Goal: Task Accomplishment & Management: Use online tool/utility

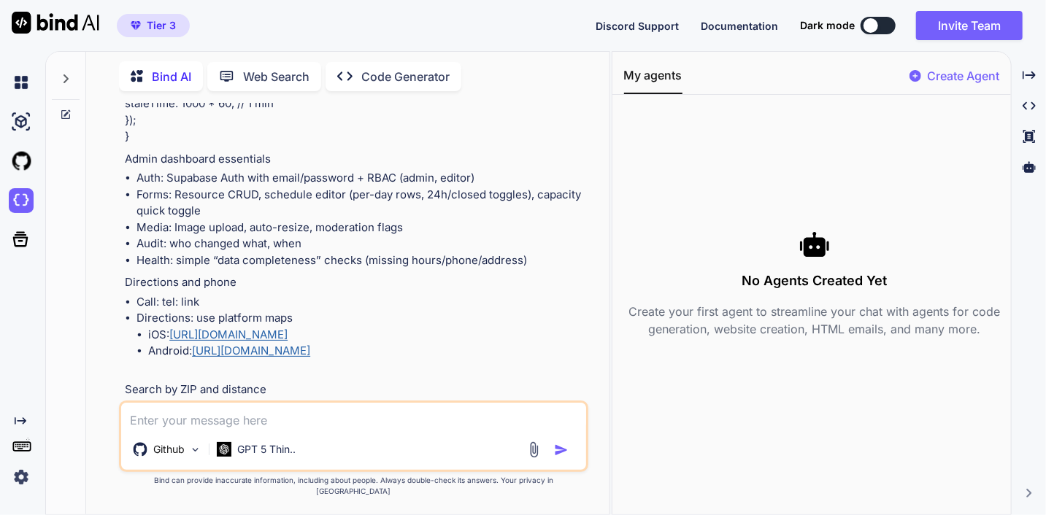
scroll to position [5012, 0]
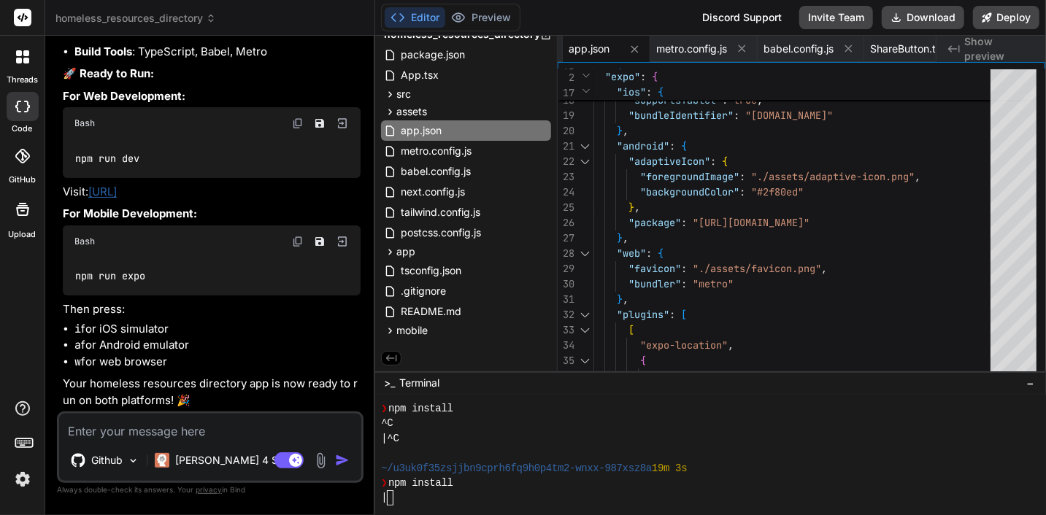
scroll to position [22017, 0]
click at [999, 17] on button "Deploy" at bounding box center [1006, 17] width 66 height 23
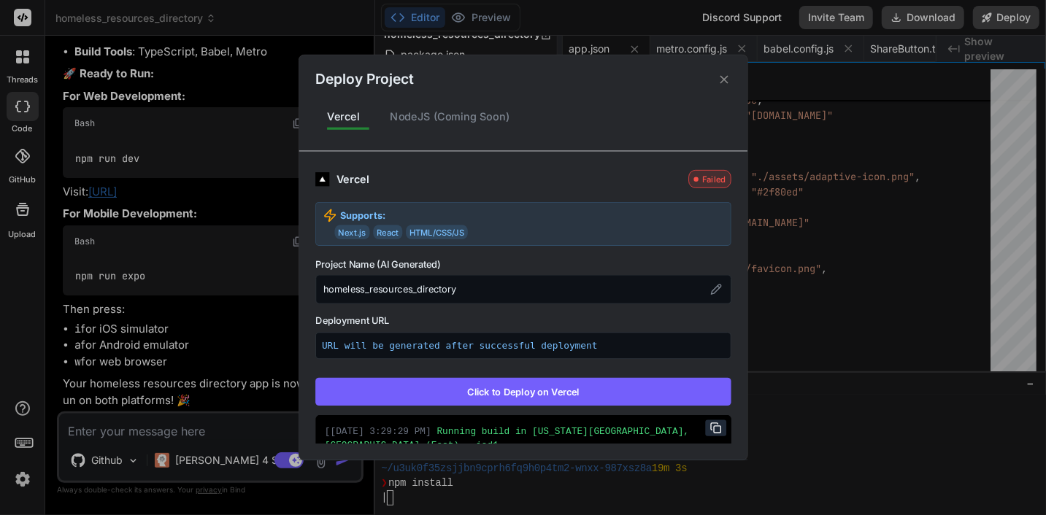
scroll to position [214, 0]
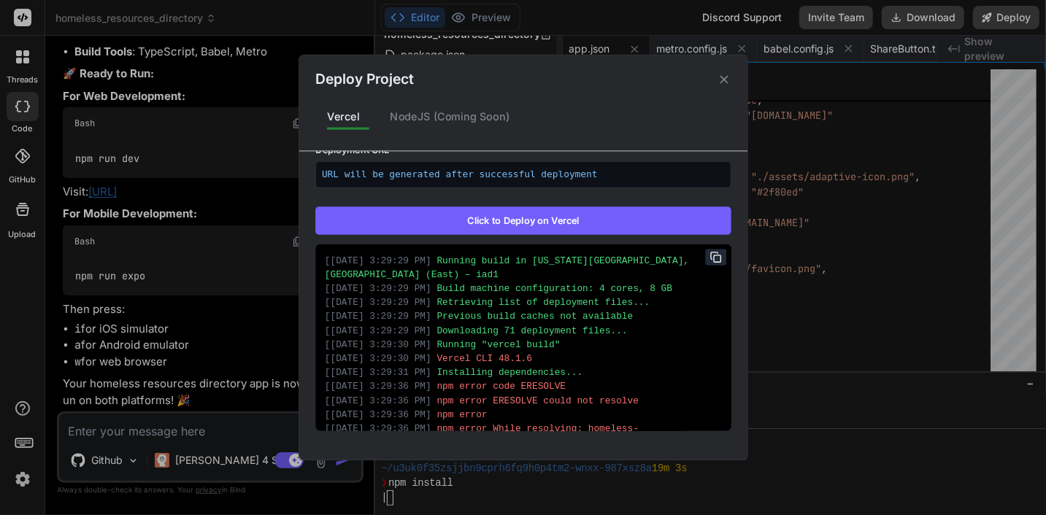
drag, startPoint x: 504, startPoint y: 214, endPoint x: 511, endPoint y: 229, distance: 16.3
click at [504, 215] on button "Click to Deploy on Vercel" at bounding box center [523, 221] width 416 height 28
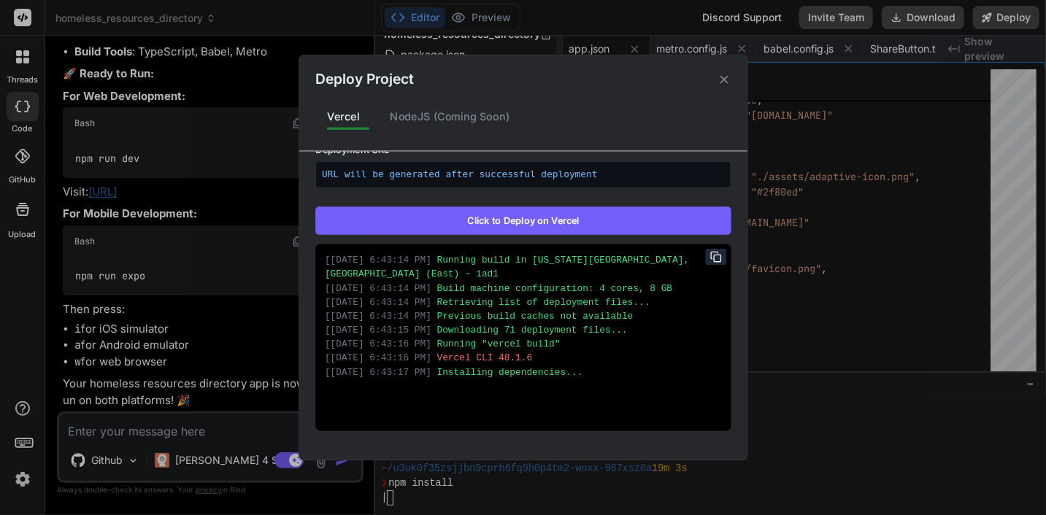
scroll to position [22017, 0]
type textarea "x"
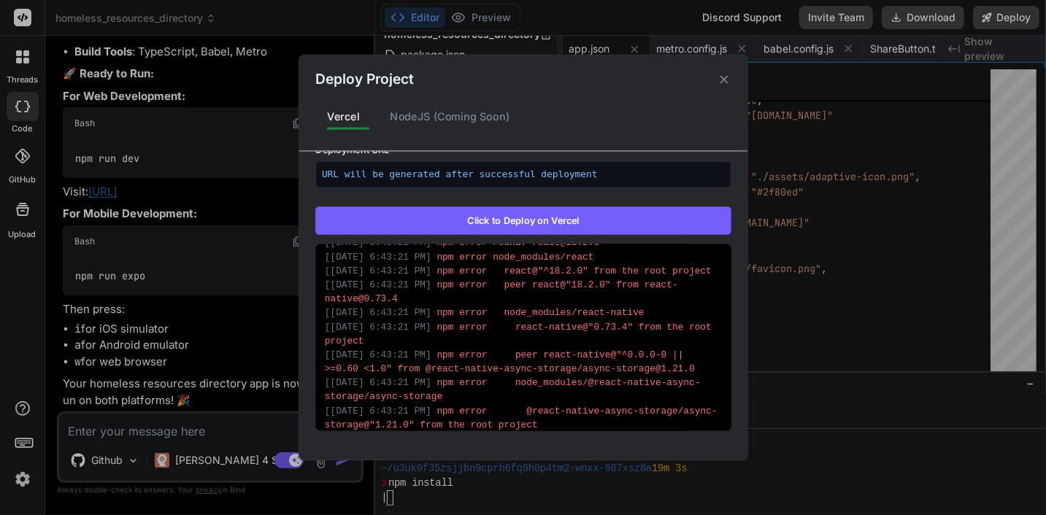
scroll to position [928, 0]
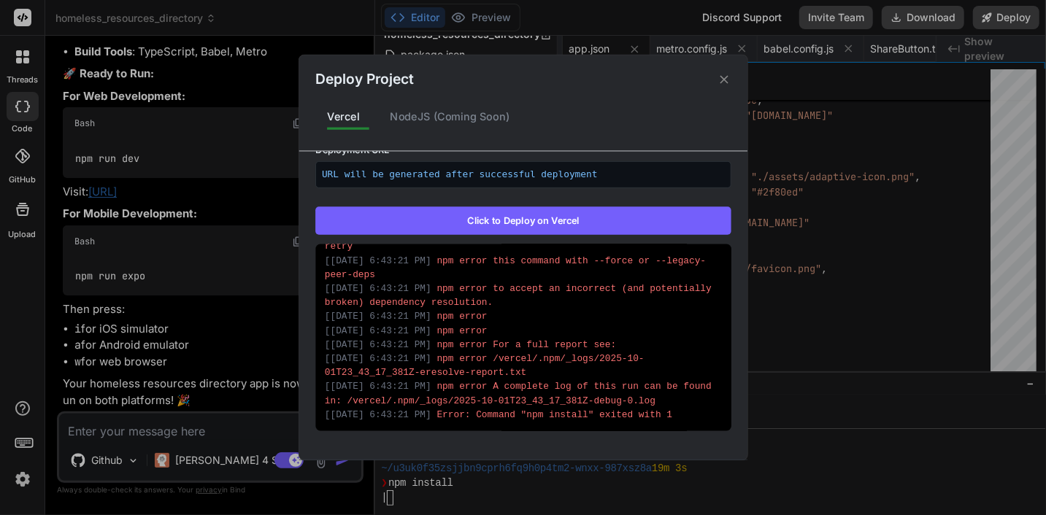
click at [153, 191] on div "Deploy Project Vercel NodeJS (Coming Soon) Vercel Failed Supports: Next.js Reac…" at bounding box center [523, 257] width 1046 height 515
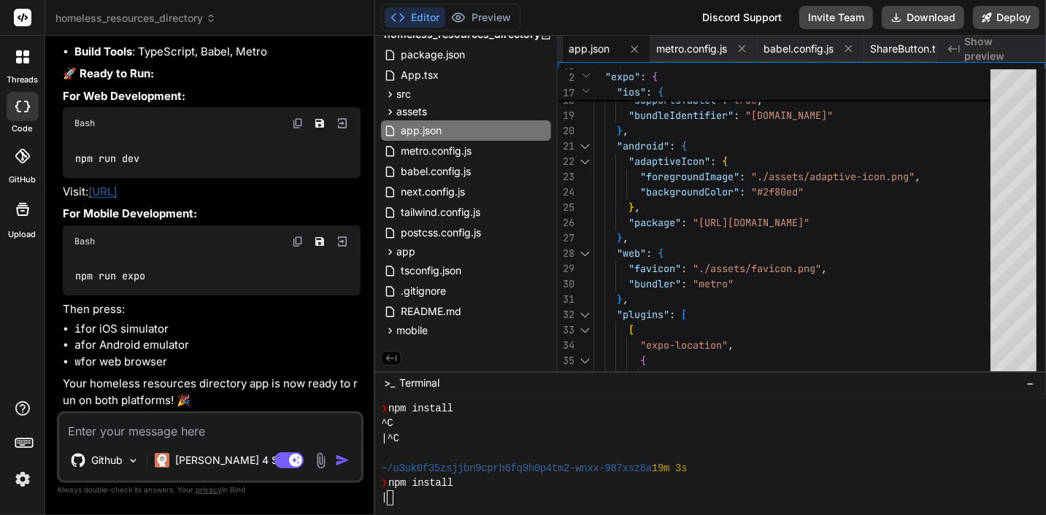
click at [117, 191] on link "http://localhost:3000" at bounding box center [102, 192] width 28 height 14
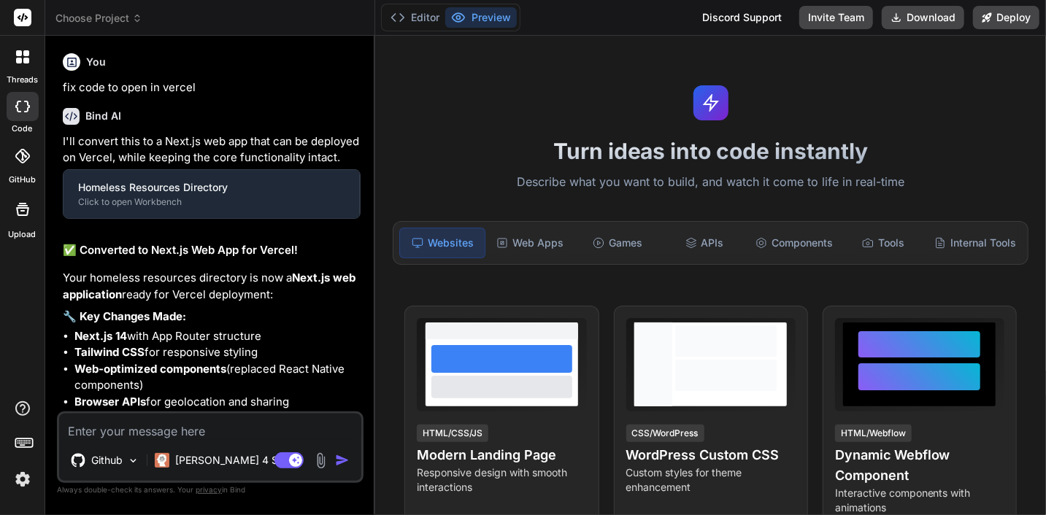
type textarea "x"
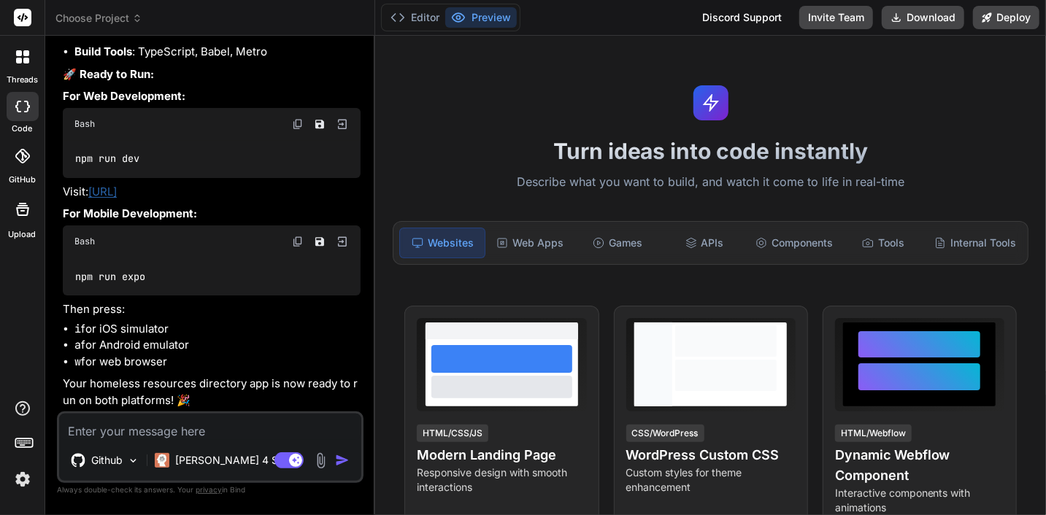
scroll to position [5810, 0]
click at [173, 437] on textarea at bounding box center [210, 427] width 302 height 26
type textarea "v"
type textarea "x"
type textarea "vr"
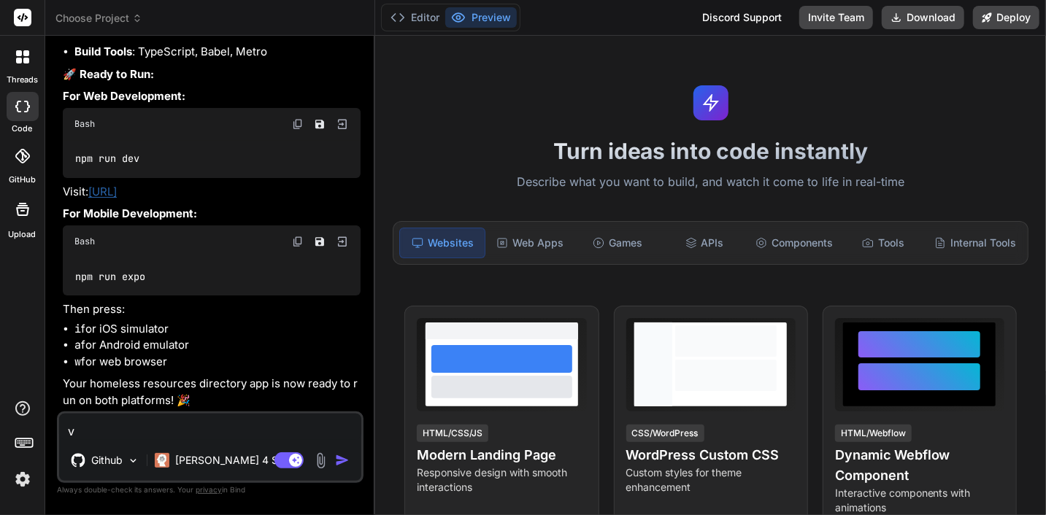
type textarea "x"
type textarea "vre"
type textarea "x"
type textarea "vrea"
type textarea "x"
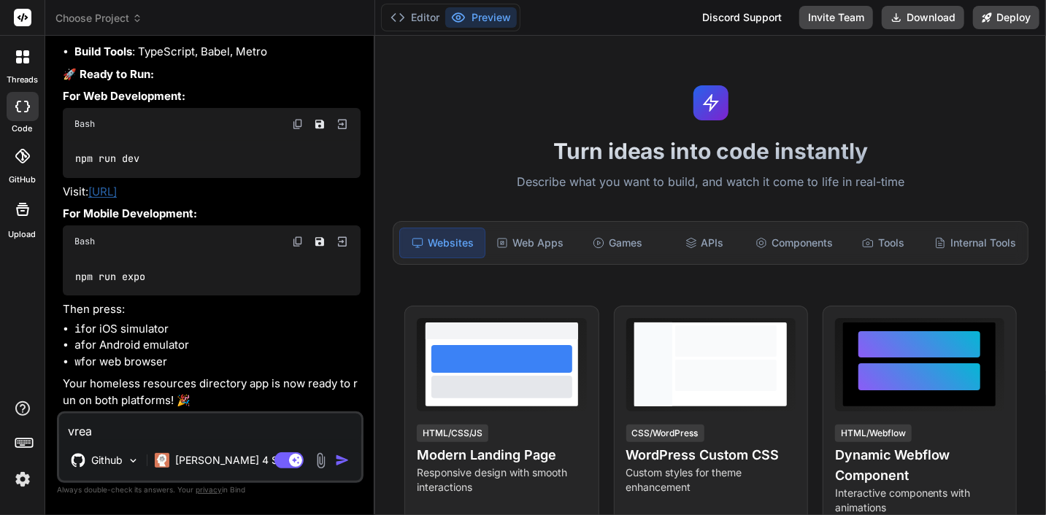
type textarea "vreat"
type textarea "x"
type textarea "vreate"
type textarea "x"
type textarea "vreate"
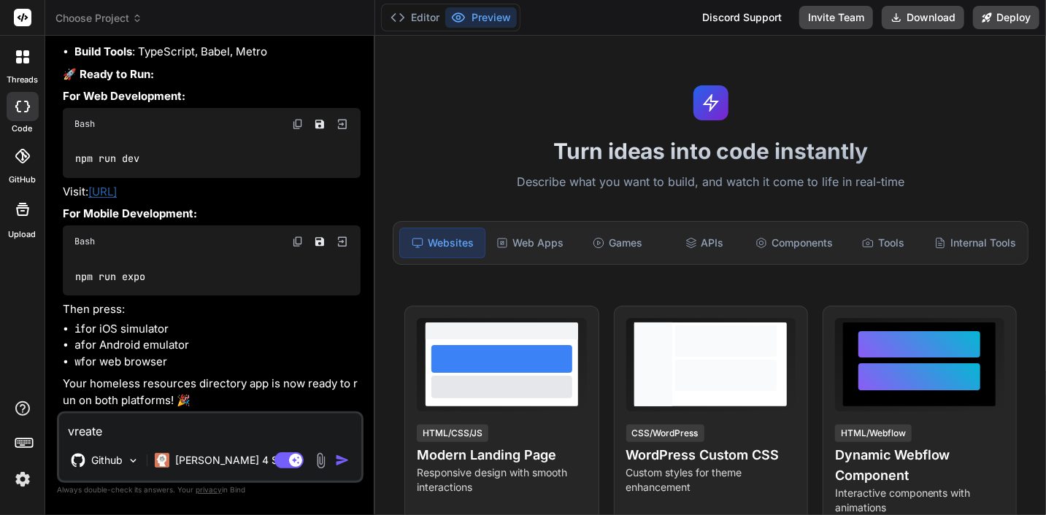
type textarea "x"
type textarea "vreate l"
type textarea "x"
type textarea "vreate li"
type textarea "x"
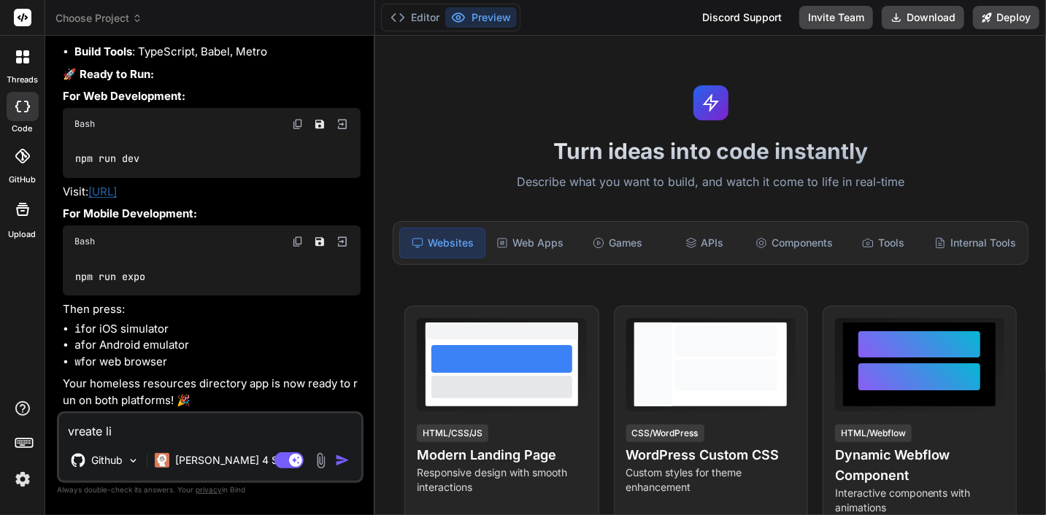
type textarea "vreate lin"
type textarea "x"
type textarea "vreate link"
type textarea "x"
type textarea "vreate link"
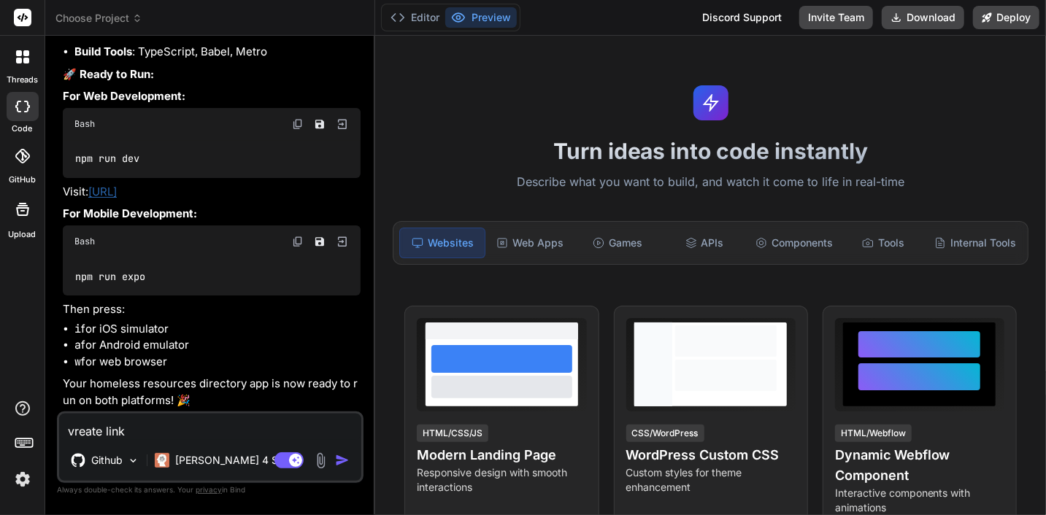
type textarea "x"
type textarea "vreate link t"
type textarea "x"
type textarea "vreate link to"
type textarea "x"
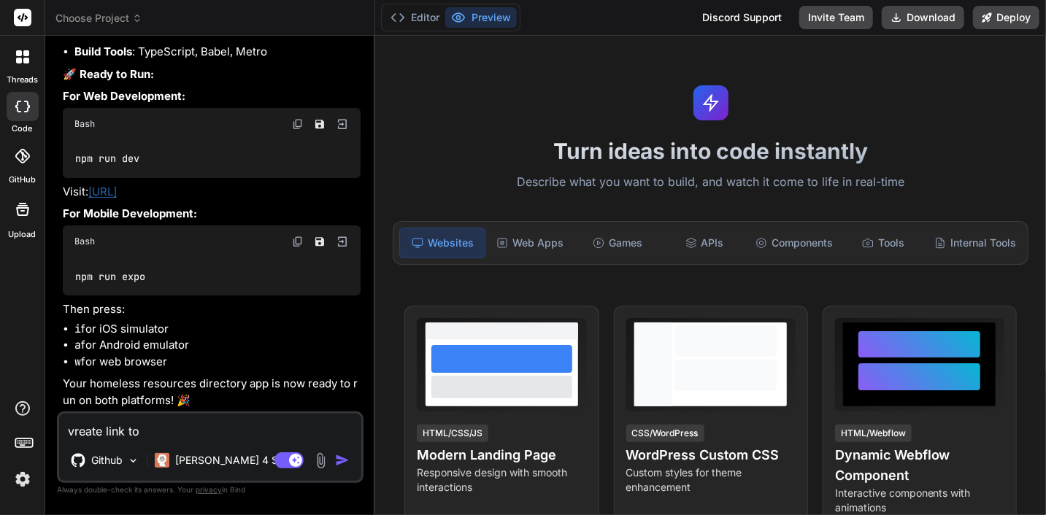
type textarea "vreate link to"
type textarea "x"
type textarea "vreate link to v"
type textarea "x"
type textarea "vreate link to vi"
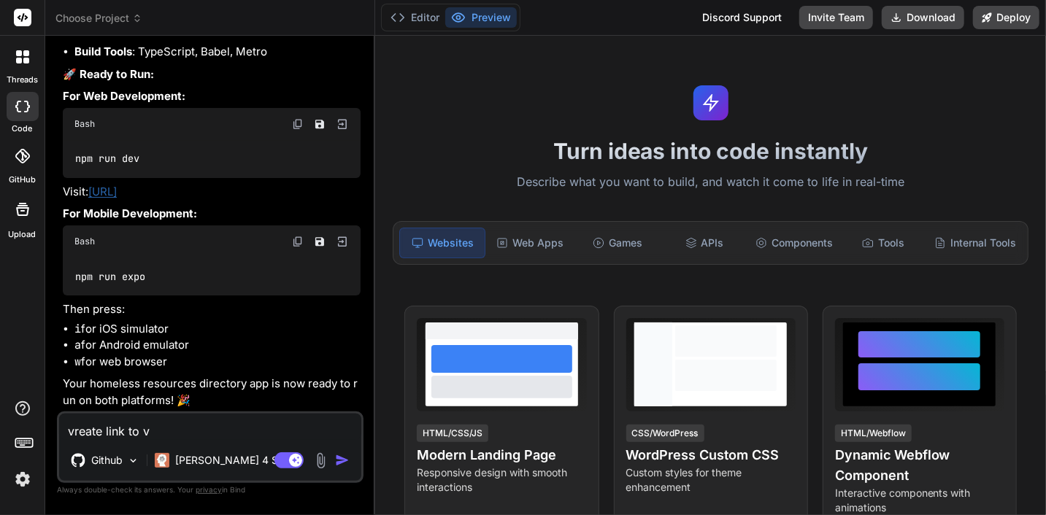
type textarea "x"
type textarea "vreate link to vie"
type textarea "x"
type textarea "vreate link to view"
type textarea "x"
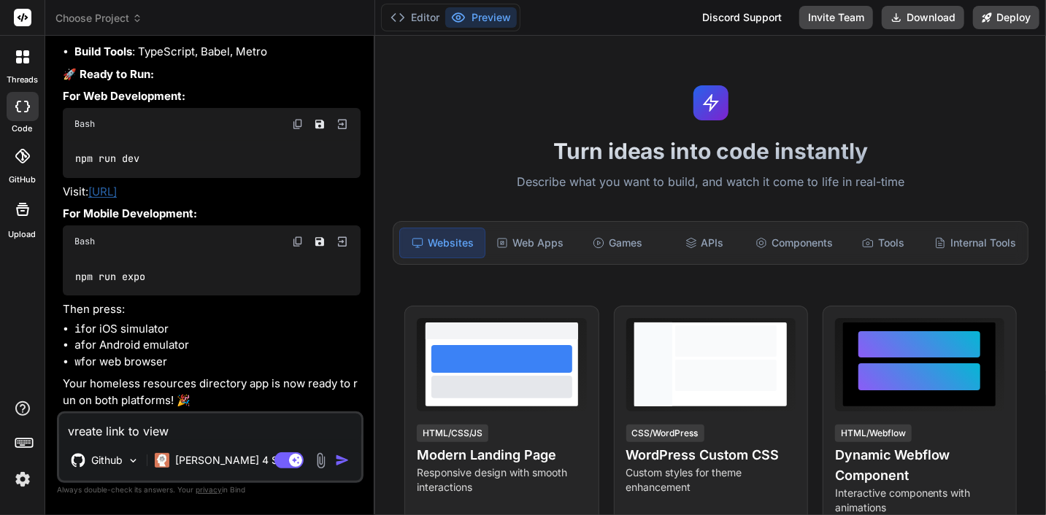
type textarea "vreate link to view"
type textarea "x"
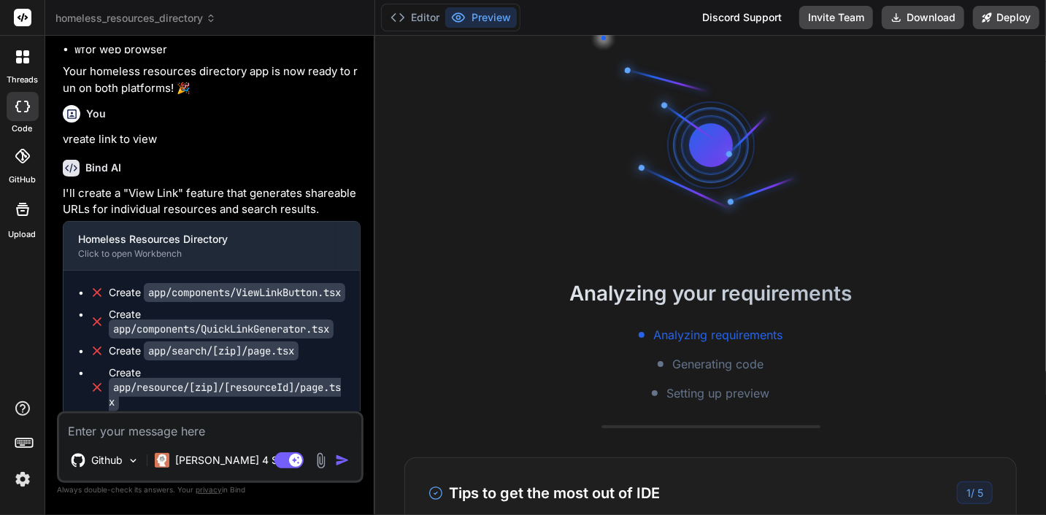
scroll to position [223, 0]
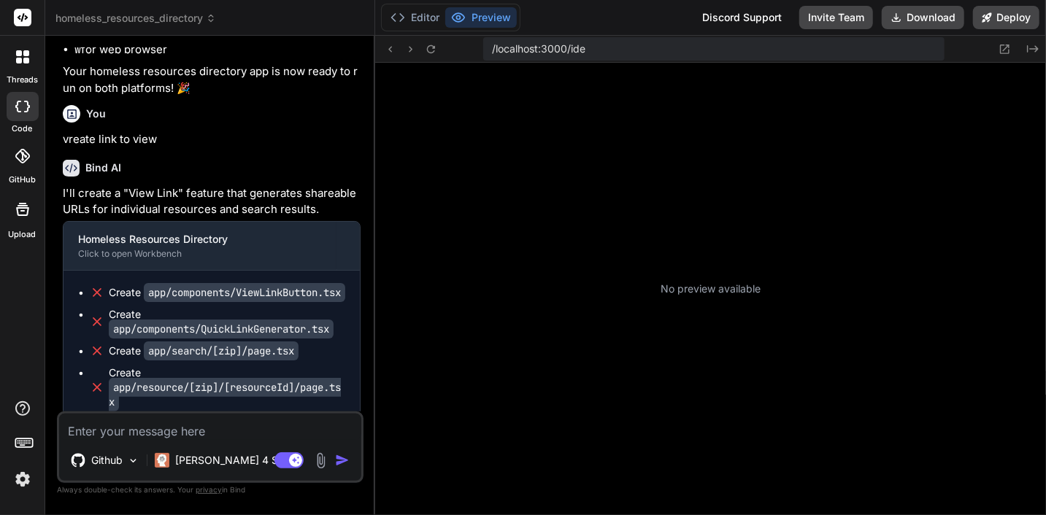
type textarea "x"
